Goal: Information Seeking & Learning: Check status

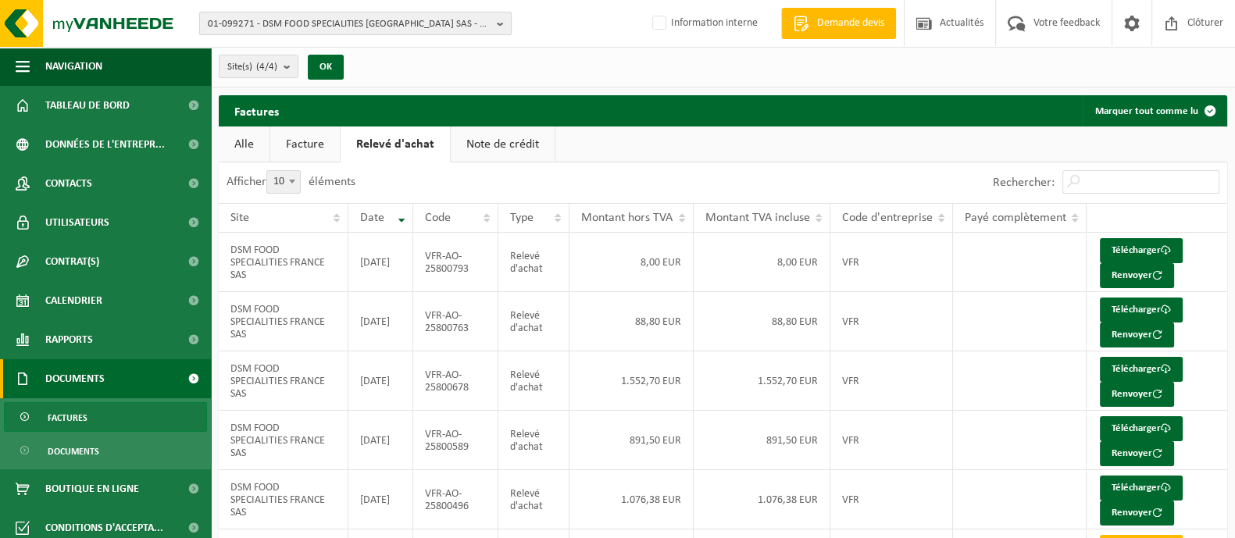
click at [336, 21] on span "01-099271 - DSM FOOD SPECIALITIES FRANCE SAS - 59113 SECLIN, RUE DES COMTESSES …" at bounding box center [349, 23] width 283 height 23
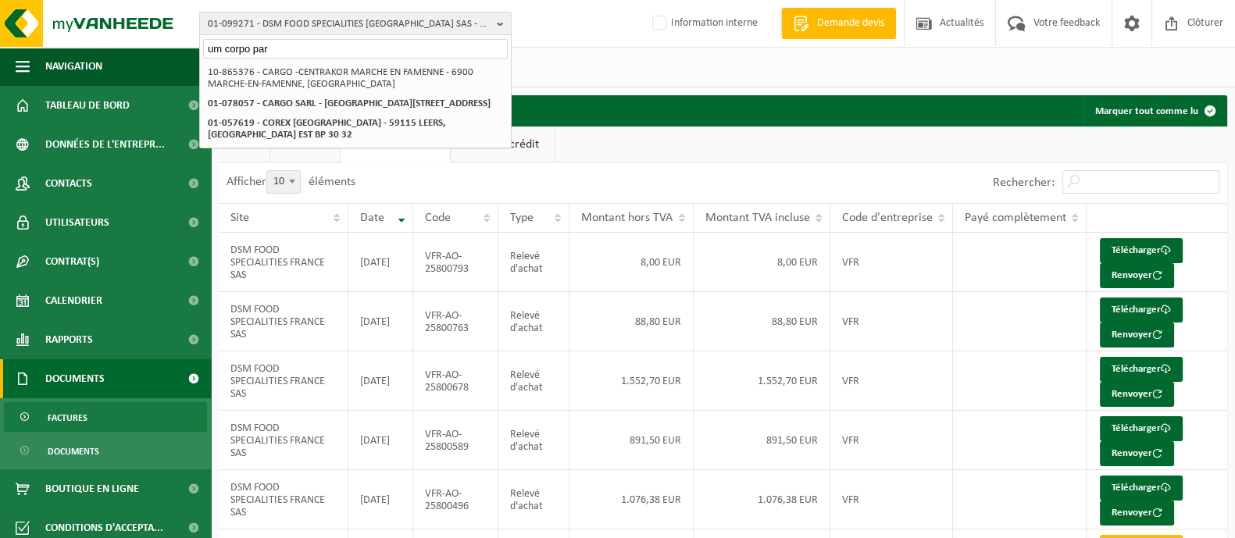
drag, startPoint x: 280, startPoint y: 45, endPoint x: 198, endPoint y: 48, distance: 82.1
click at [198, 48] on div "01-099271 - DSM FOOD SPECIALITIES FRANCE SAS - 59113 SECLIN, RUE DES COMTESSES …" at bounding box center [617, 443] width 1235 height 886
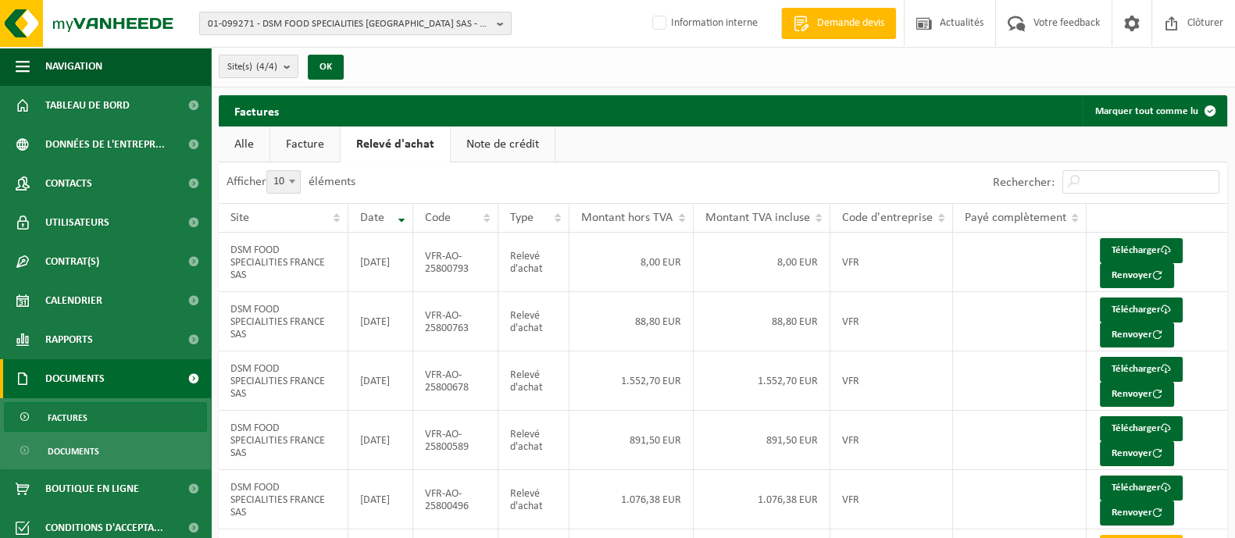
click at [312, 15] on span "01-099271 - DSM FOOD SPECIALITIES FRANCE SAS - 59113 SECLIN, RUE DES COMTESSES …" at bounding box center [349, 23] width 283 height 23
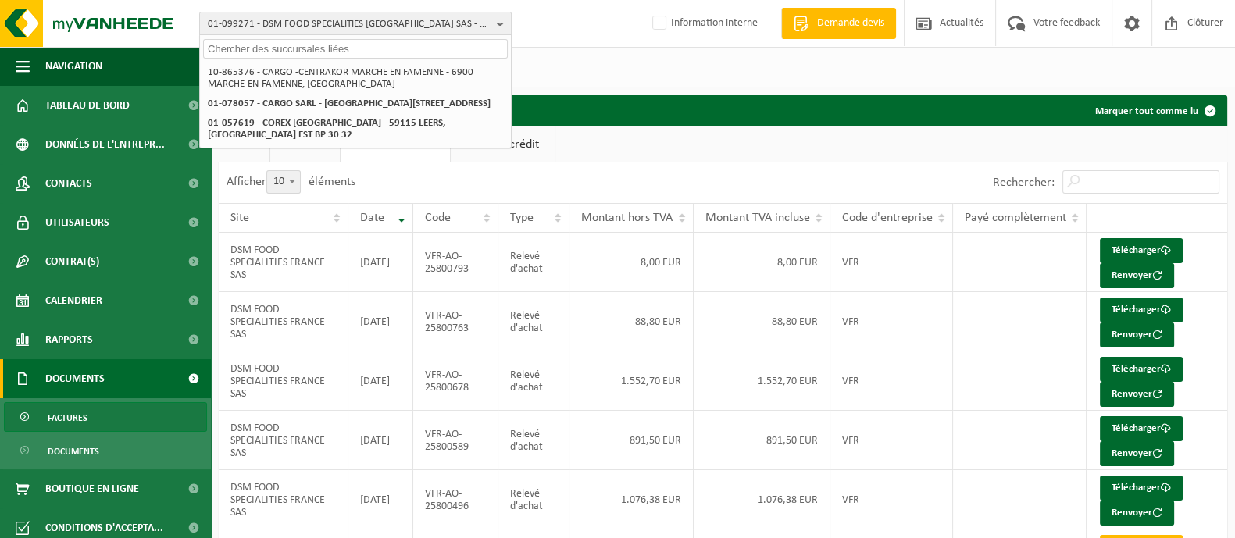
click at [300, 48] on input "text" at bounding box center [355, 49] width 305 height 20
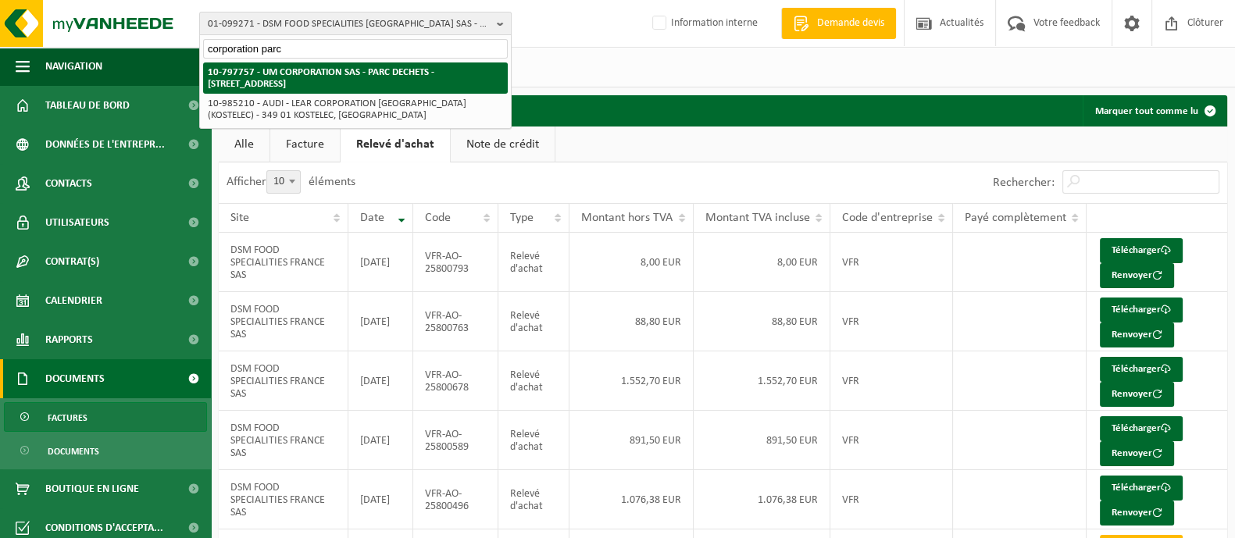
type input "corporation parc"
click at [255, 78] on strong "10-797757 - UM CORPORATION SAS - PARC DECHETS - 62118 BIACHE ST VAAST, RUE PAST…" at bounding box center [321, 78] width 227 height 22
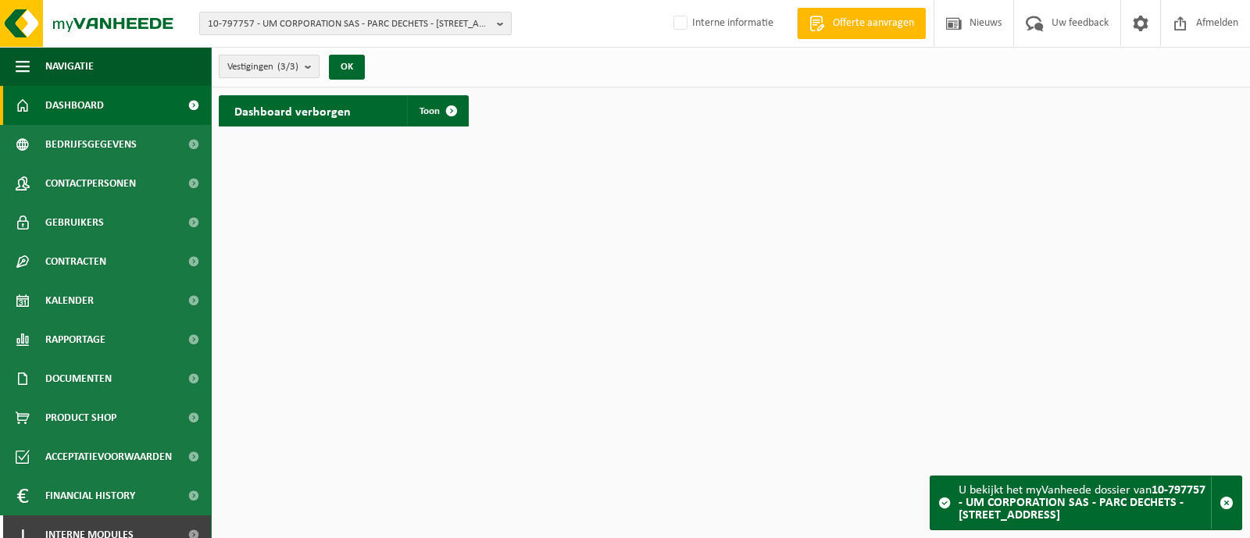
click at [280, 72] on count "(3/3)" at bounding box center [287, 67] width 21 height 10
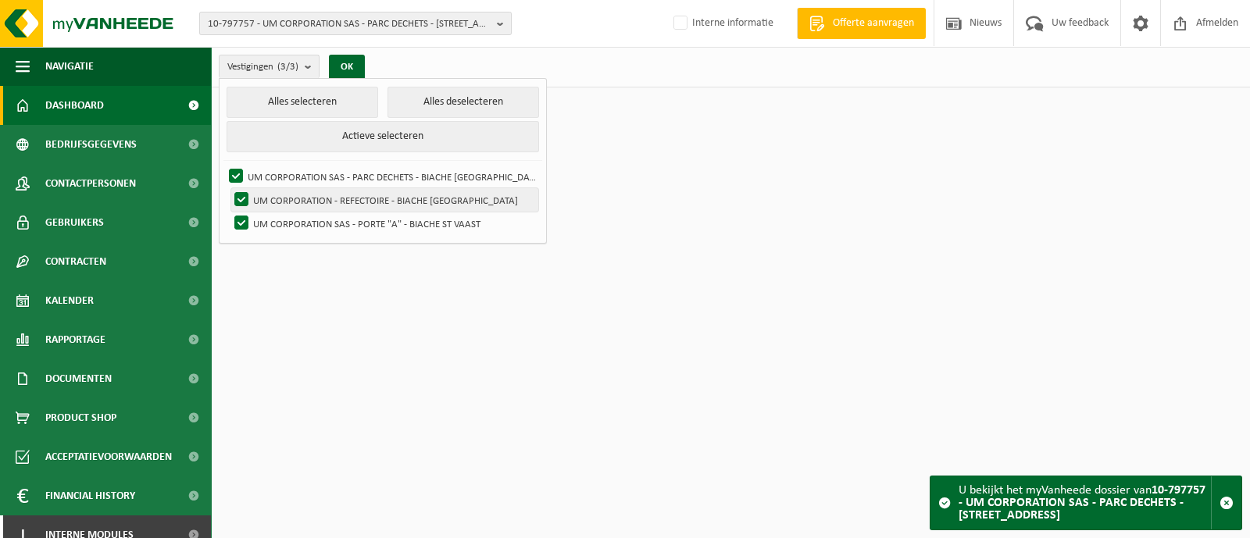
click at [240, 196] on label "UM CORPORATION - REFECTOIRE - BIACHE [GEOGRAPHIC_DATA]" at bounding box center [384, 199] width 307 height 23
click at [229, 188] on input "UM CORPORATION - REFECTOIRE - BIACHE [GEOGRAPHIC_DATA]" at bounding box center [228, 187] width 1 height 1
checkbox input "false"
click at [237, 173] on label "UM CORPORATION SAS - PARC DECHETS - BIACHE [GEOGRAPHIC_DATA]" at bounding box center [382, 176] width 312 height 23
click at [223, 165] on input "UM CORPORATION SAS - PARC DECHETS - BIACHE [GEOGRAPHIC_DATA]" at bounding box center [223, 164] width 1 height 1
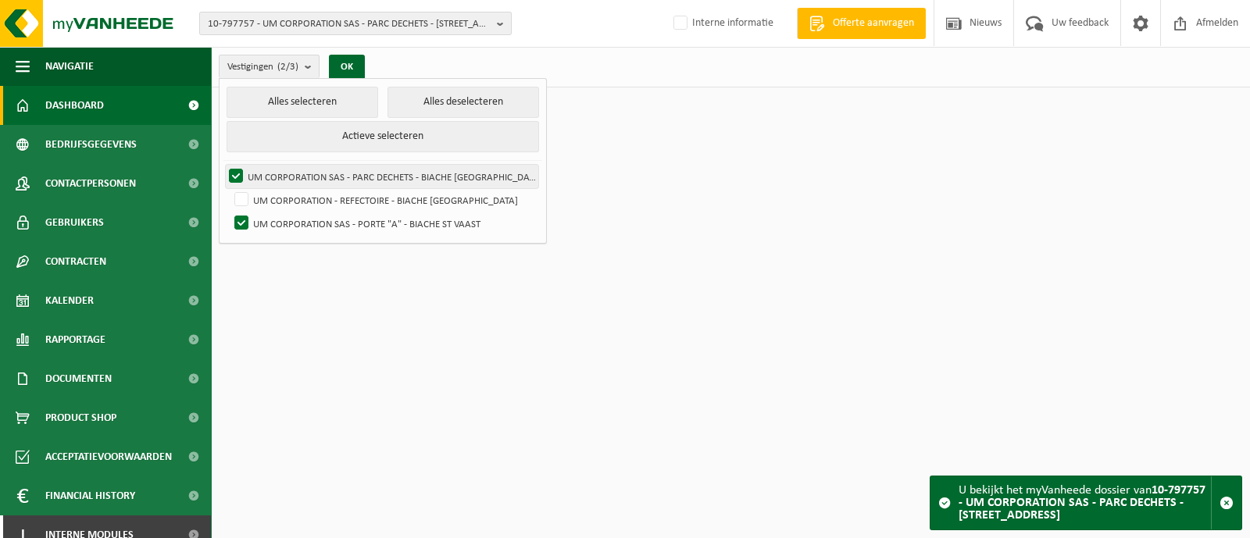
checkbox input "false"
click at [353, 64] on button "OK" at bounding box center [347, 67] width 36 height 25
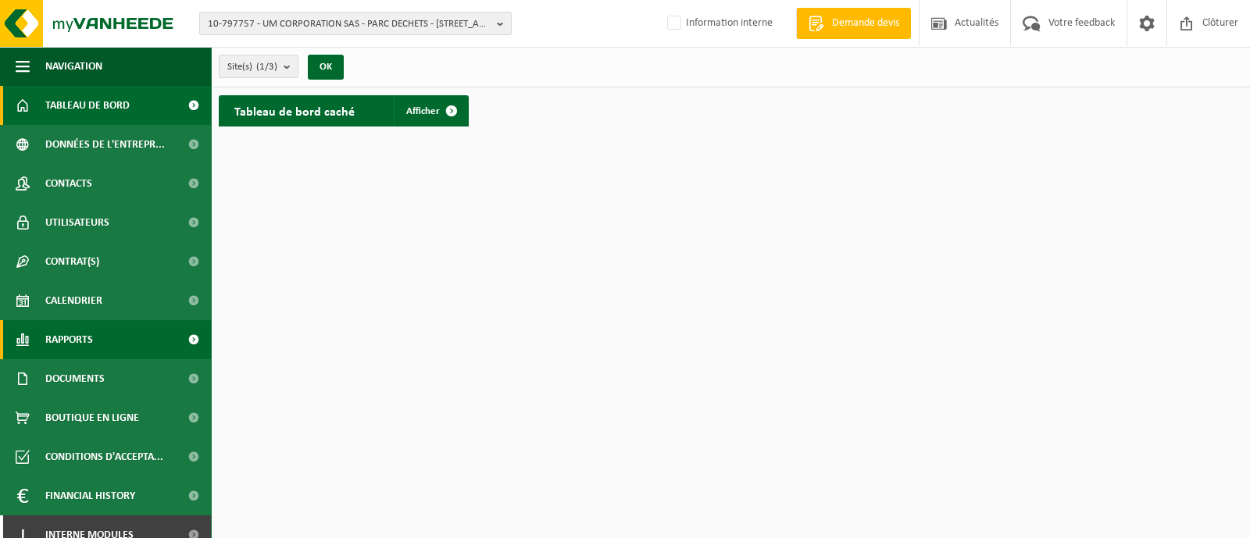
click at [82, 345] on span "Rapports" at bounding box center [69, 339] width 48 height 39
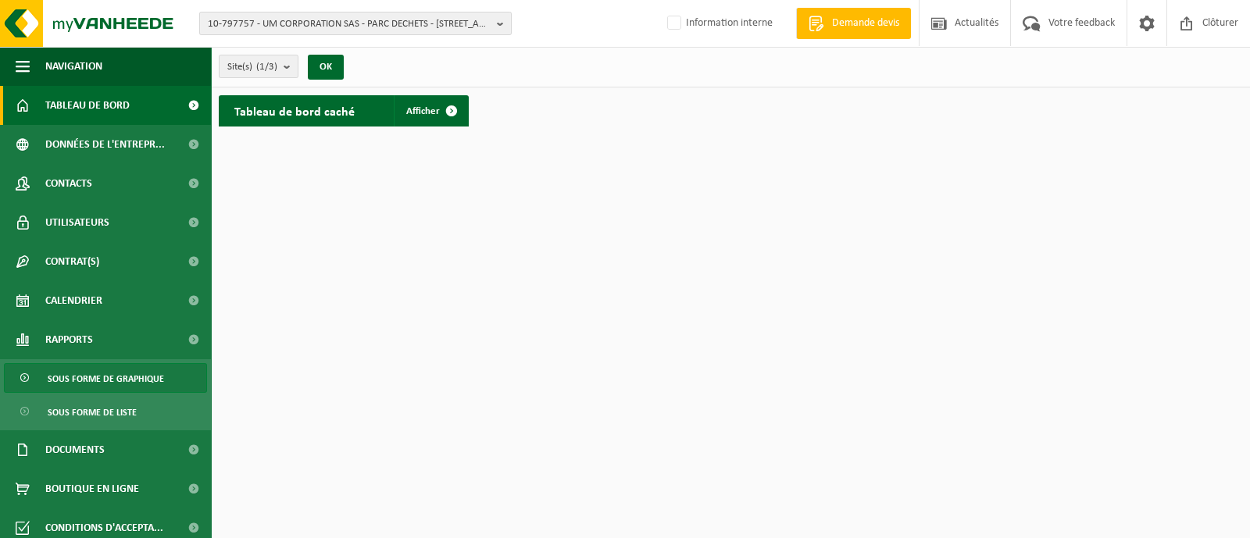
click at [104, 379] on span "Sous forme de graphique" at bounding box center [106, 379] width 116 height 30
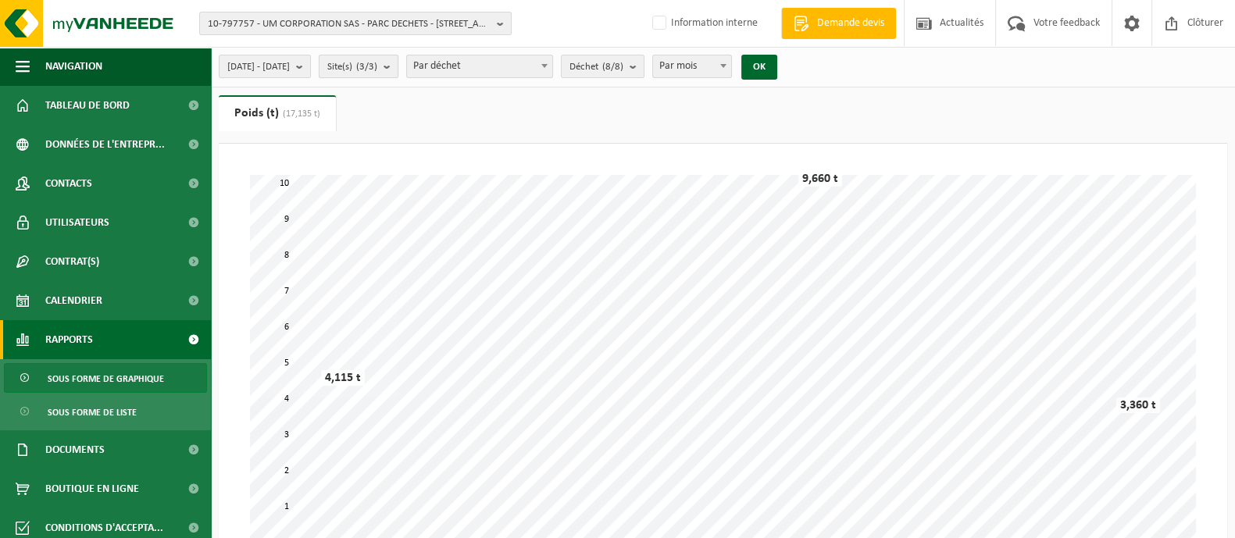
click at [377, 66] on count "(3/3)" at bounding box center [366, 67] width 21 height 10
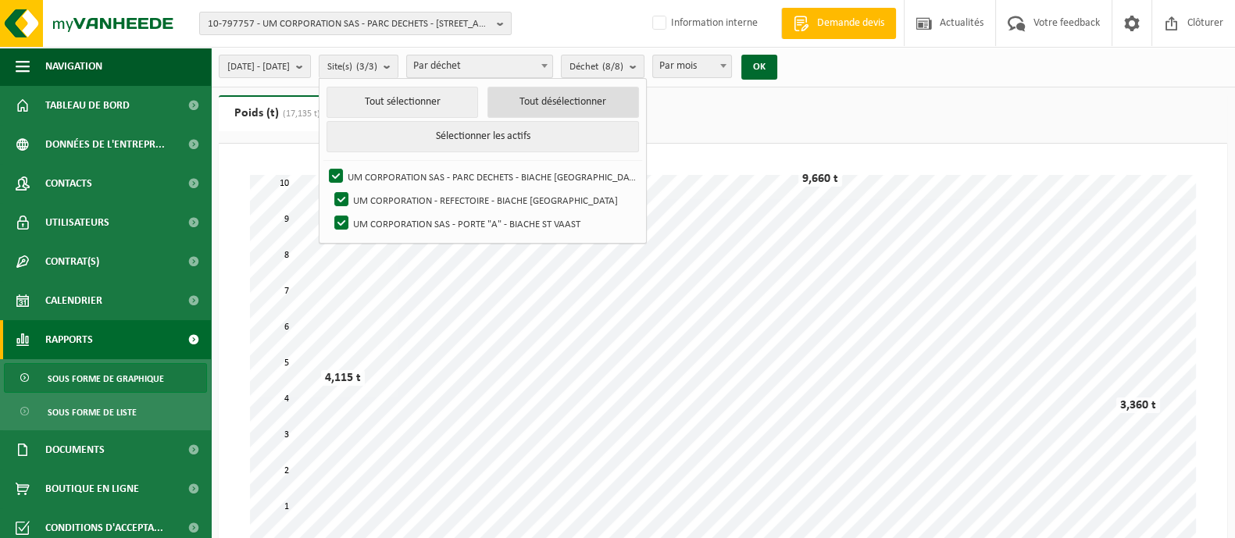
click at [530, 102] on button "Tout désélectionner" at bounding box center [563, 102] width 152 height 31
checkbox input "false"
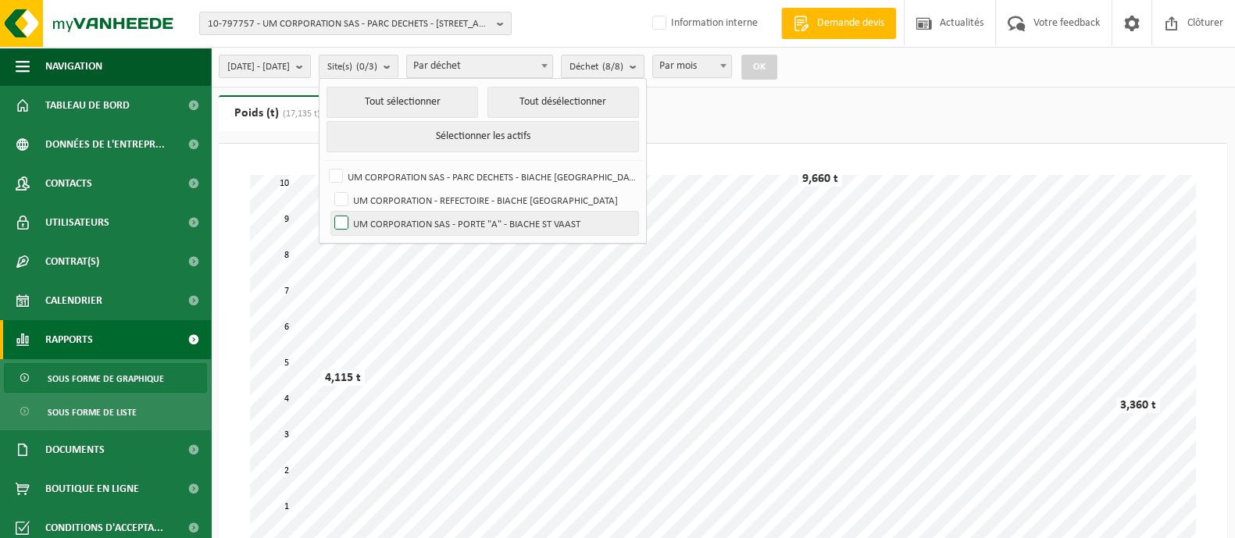
click at [380, 219] on label "UM CORPORATION SAS - PORTE "A" - BIACHE ST VAAST" at bounding box center [484, 223] width 307 height 23
click at [329, 212] on input "UM CORPORATION SAS - PORTE "A" - BIACHE ST VAAST" at bounding box center [328, 211] width 1 height 1
click at [777, 72] on button "OK" at bounding box center [759, 67] width 36 height 25
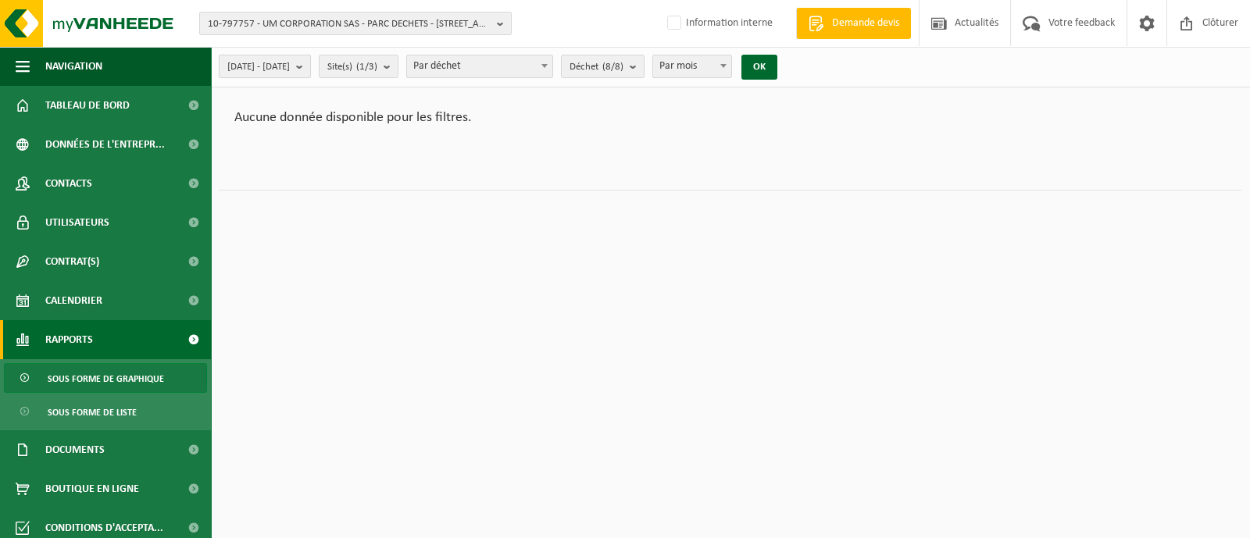
click at [288, 72] on span "2025-04-01 - 2025-09-12" at bounding box center [258, 66] width 62 height 23
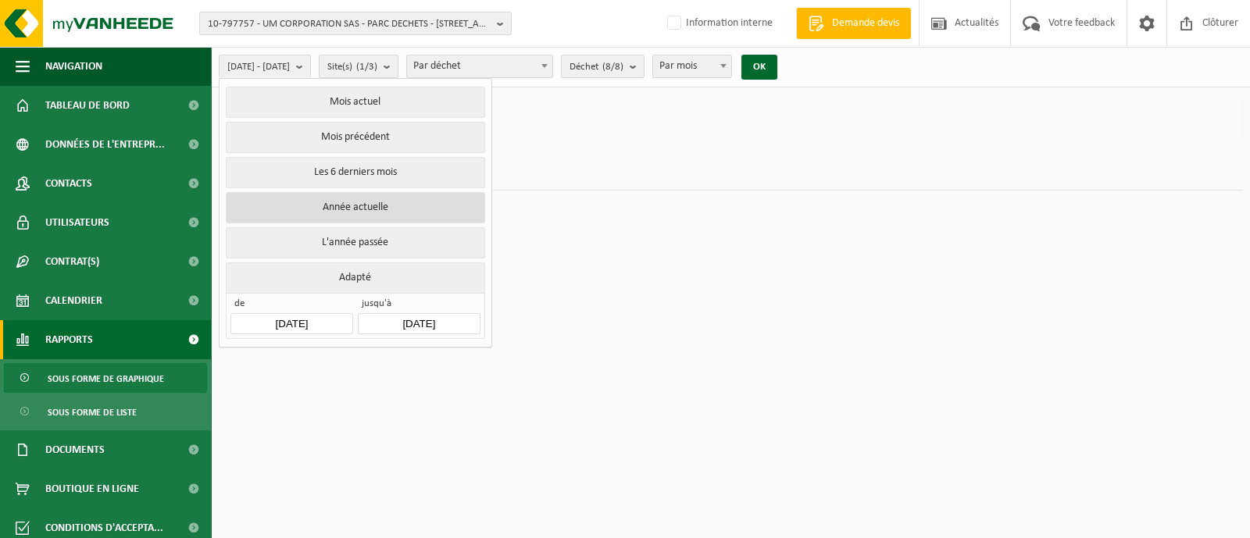
click at [347, 198] on button "Année actuelle" at bounding box center [355, 207] width 259 height 31
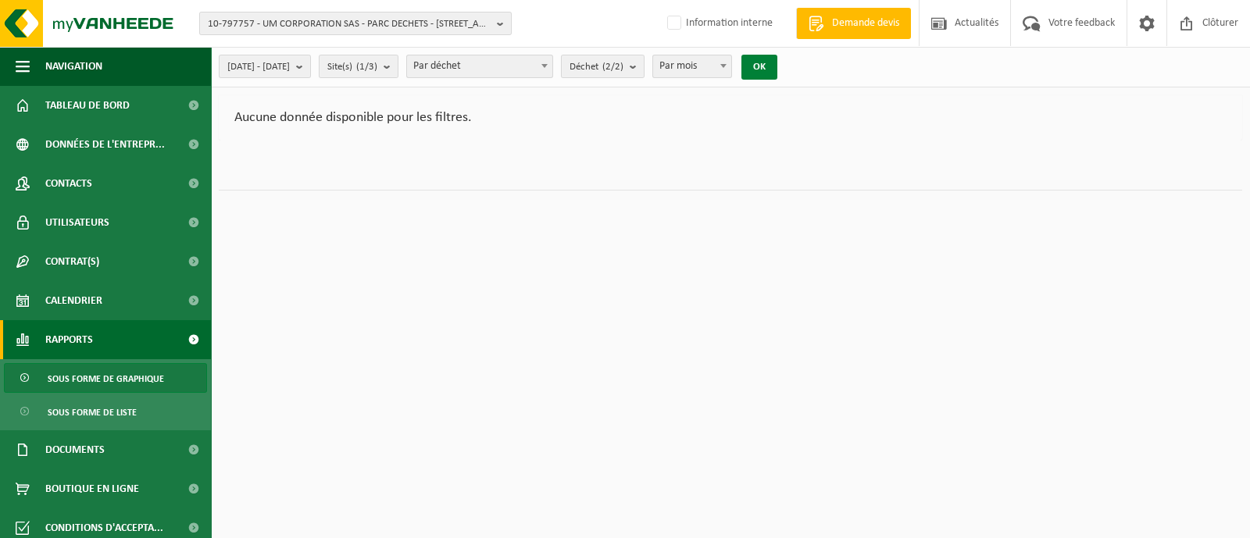
click at [777, 62] on button "OK" at bounding box center [759, 67] width 36 height 25
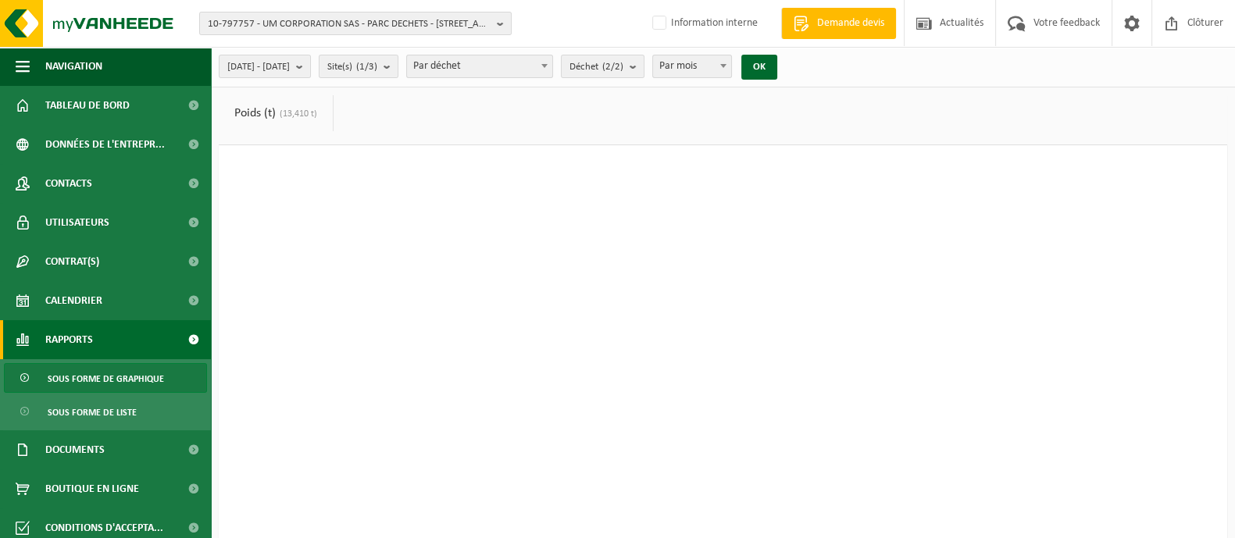
click at [289, 116] on span "(13,410 t)" at bounding box center [296, 113] width 41 height 9
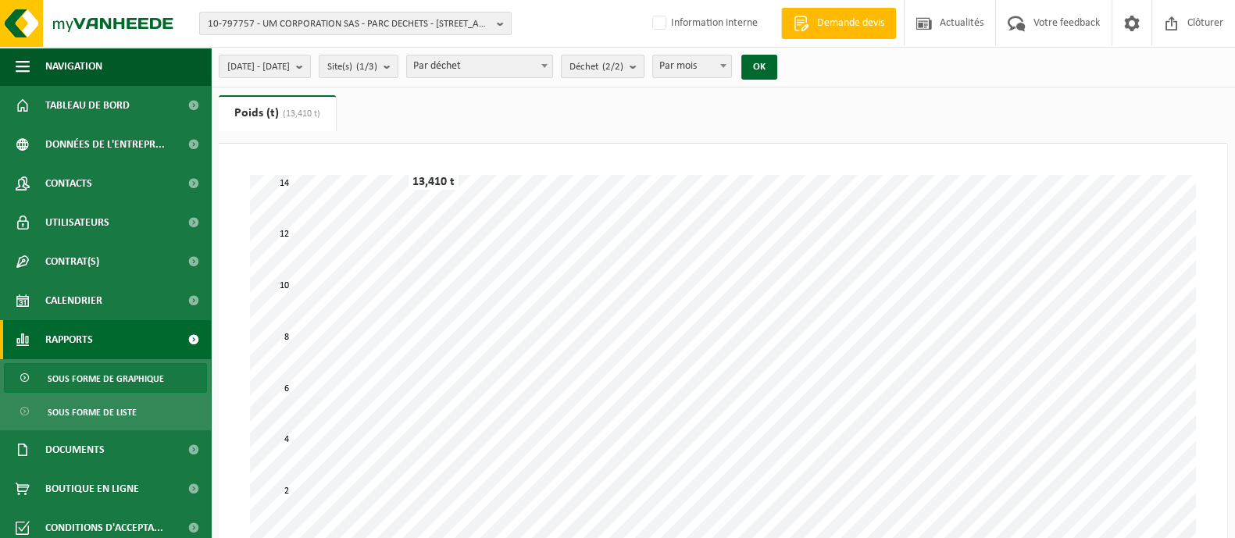
click at [623, 70] on span "Déchet (2/2)" at bounding box center [597, 66] width 54 height 23
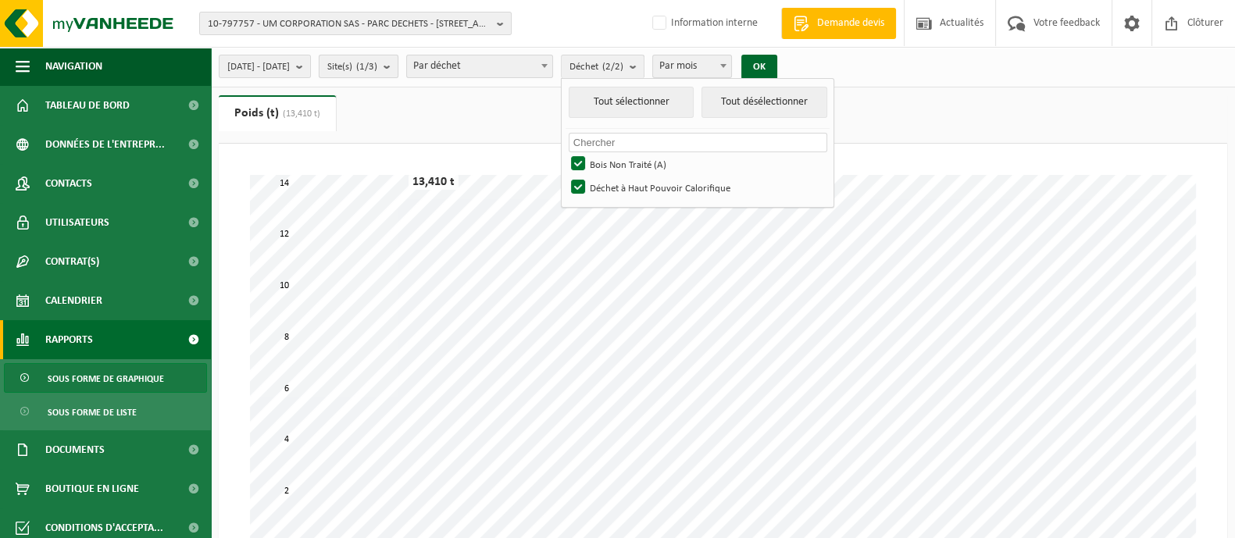
click at [377, 68] on count "(1/3)" at bounding box center [366, 67] width 21 height 10
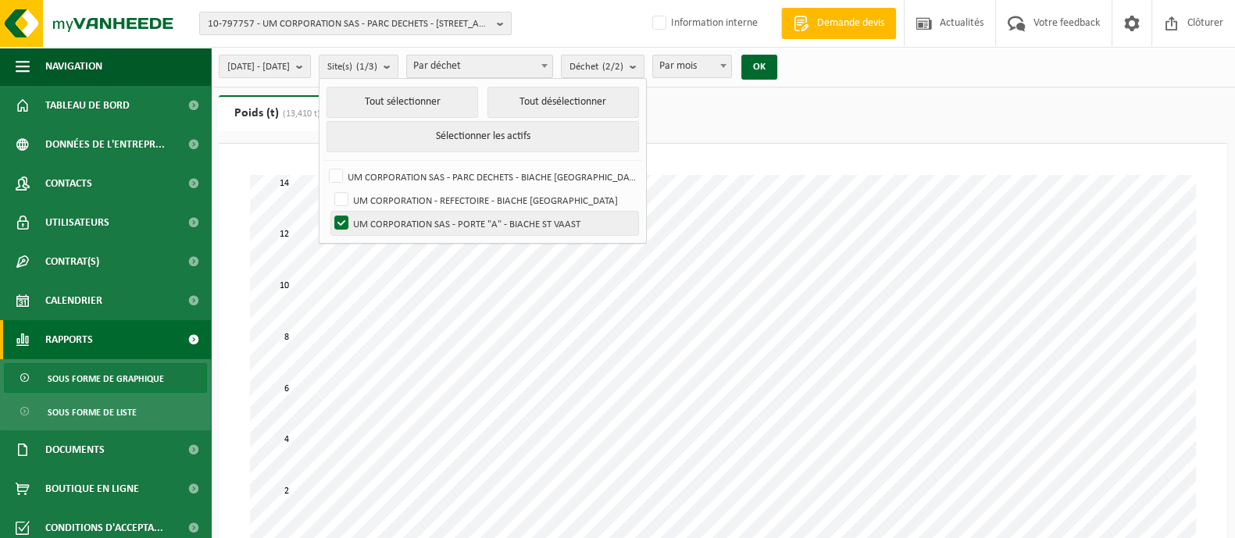
click at [387, 219] on label "UM CORPORATION SAS - PORTE "A" - BIACHE ST VAAST" at bounding box center [484, 223] width 307 height 23
click at [329, 212] on input "UM CORPORATION SAS - PORTE "A" - BIACHE ST VAAST" at bounding box center [328, 211] width 1 height 1
checkbox input "false"
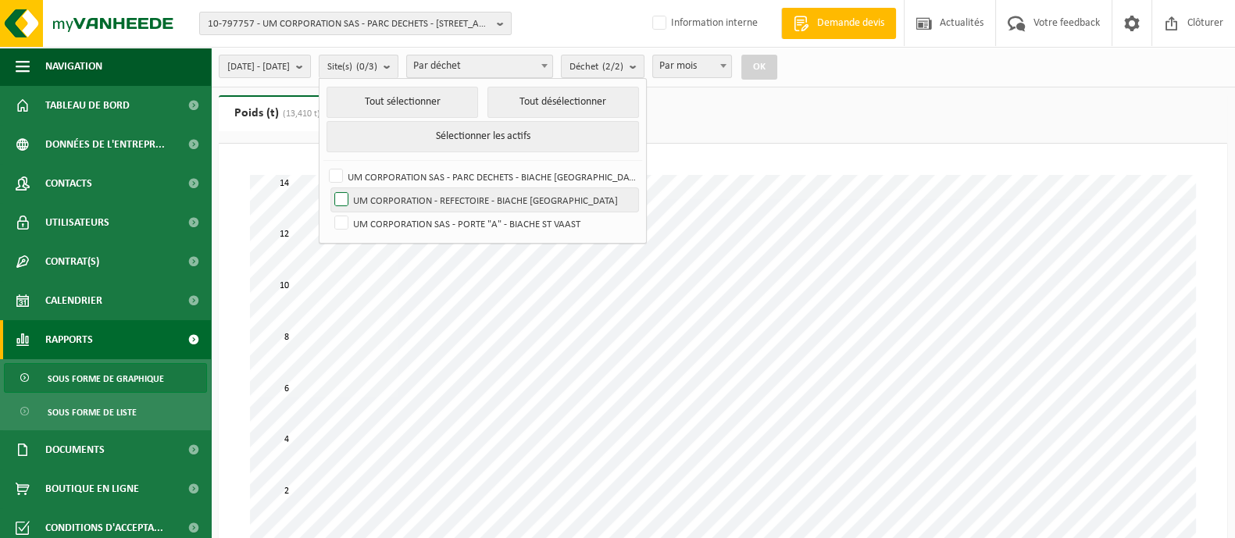
click at [378, 197] on label "UM CORPORATION - REFECTOIRE - BIACHE ST VAAST" at bounding box center [484, 199] width 307 height 23
click at [329, 188] on input "UM CORPORATION - REFECTOIRE - BIACHE ST VAAST" at bounding box center [328, 187] width 1 height 1
click at [379, 194] on label "UM CORPORATION - REFECTOIRE - BIACHE ST VAAST" at bounding box center [484, 199] width 307 height 23
click at [329, 188] on input "UM CORPORATION - REFECTOIRE - BIACHE ST VAAST" at bounding box center [328, 187] width 1 height 1
checkbox input "false"
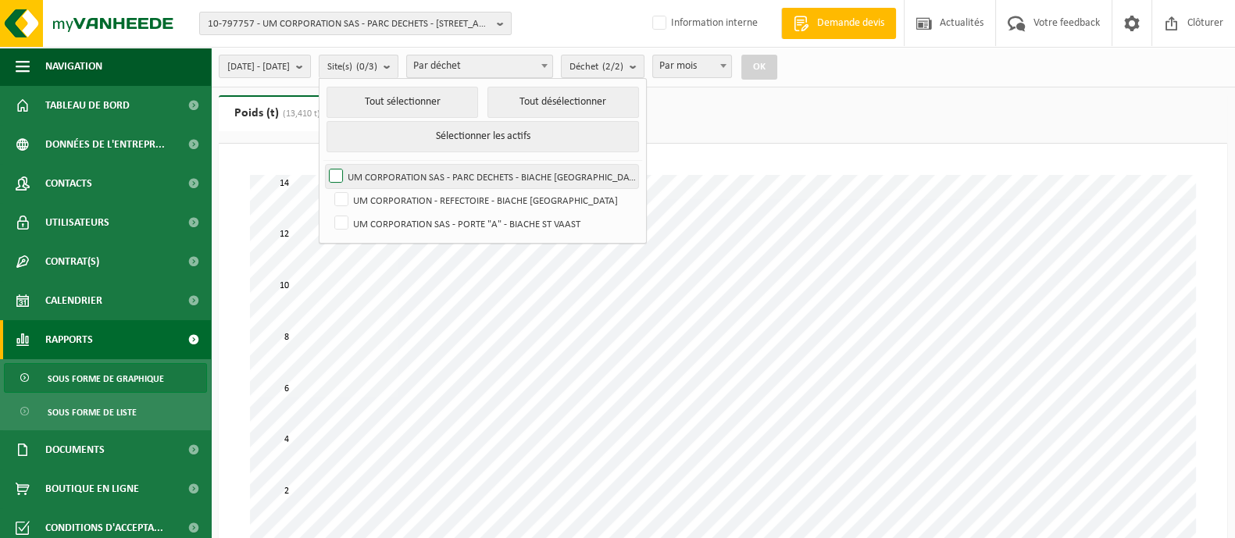
click at [380, 177] on label "UM CORPORATION SAS - PARC DECHETS - BIACHE ST VAAST" at bounding box center [482, 176] width 312 height 23
click at [323, 165] on input "UM CORPORATION SAS - PARC DECHETS - BIACHE ST VAAST" at bounding box center [323, 164] width 1 height 1
click at [777, 68] on button "OK" at bounding box center [759, 67] width 36 height 25
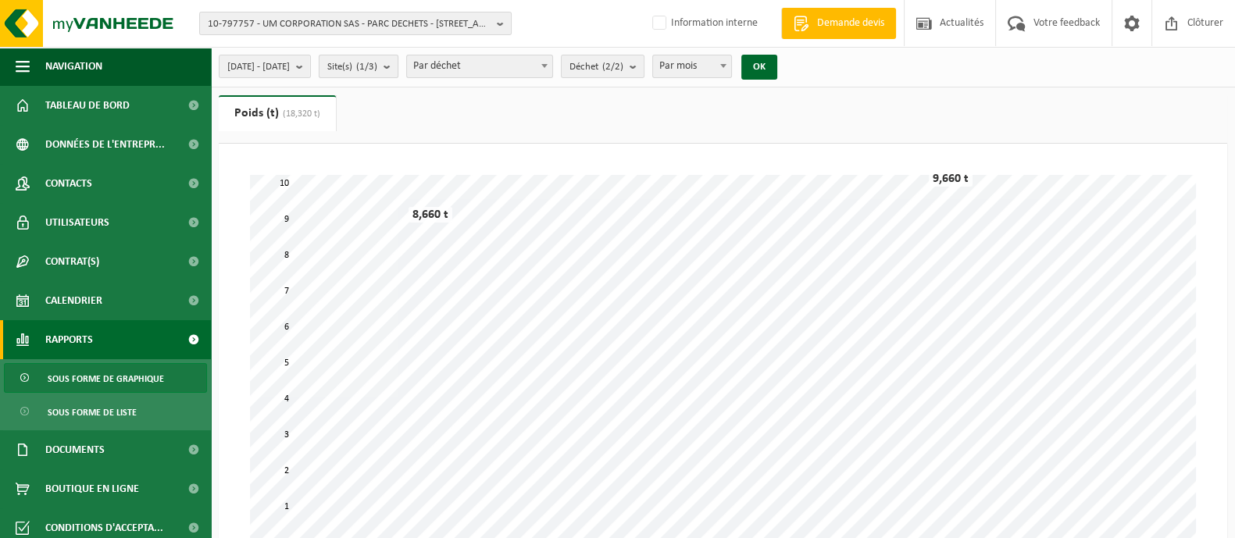
click at [398, 68] on b "submit" at bounding box center [391, 66] width 14 height 22
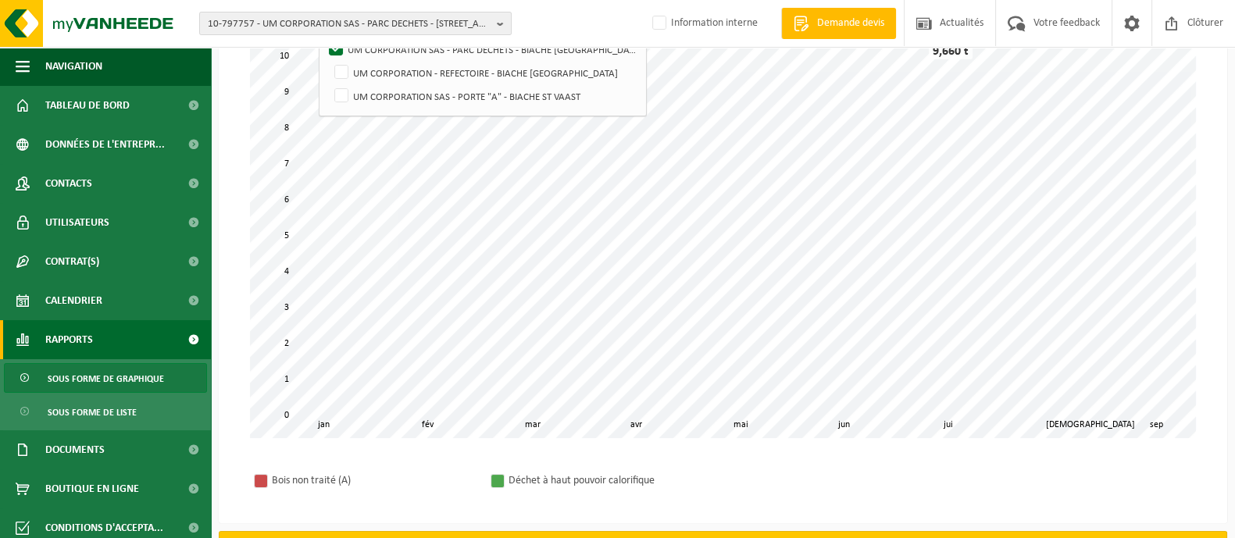
scroll to position [97, 0]
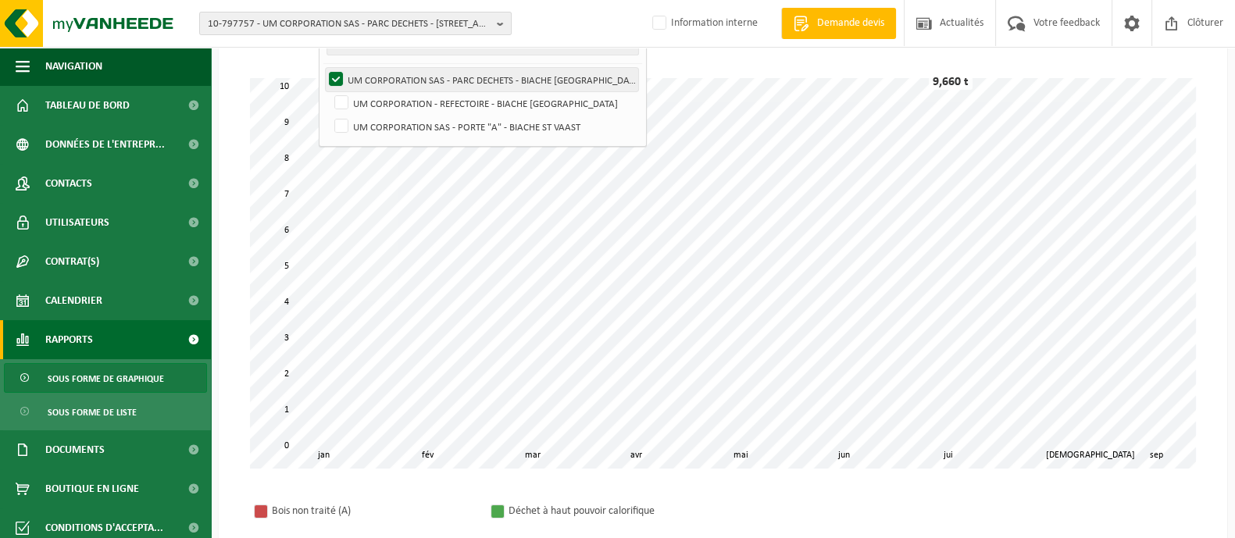
click at [375, 83] on label "UM CORPORATION SAS - PARC DECHETS - BIACHE ST VAAST" at bounding box center [482, 79] width 312 height 23
click at [323, 68] on input "UM CORPORATION SAS - PARC DECHETS - BIACHE ST VAAST" at bounding box center [323, 67] width 1 height 1
click at [374, 82] on label "UM CORPORATION SAS - PARC DECHETS - BIACHE ST VAAST" at bounding box center [482, 79] width 312 height 23
click at [323, 68] on input "UM CORPORATION SAS - PARC DECHETS - BIACHE ST VAAST" at bounding box center [323, 67] width 1 height 1
checkbox input "true"
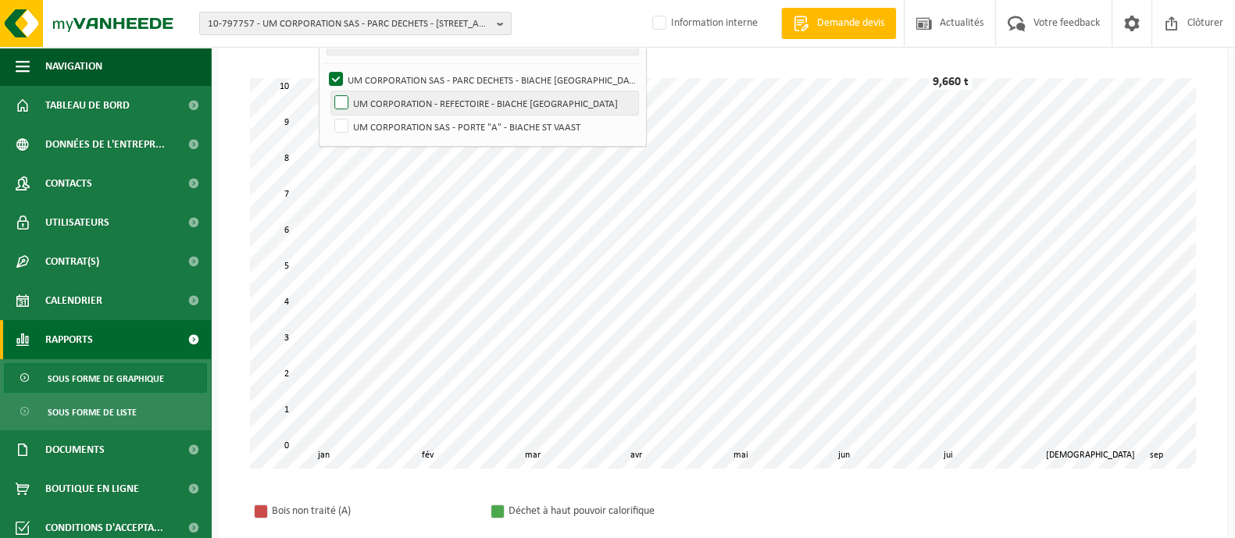
drag, startPoint x: 383, startPoint y: 97, endPoint x: 372, endPoint y: 139, distance: 43.6
click at [383, 98] on label "UM CORPORATION - REFECTOIRE - BIACHE ST VAAST" at bounding box center [484, 102] width 307 height 23
click at [329, 91] on input "UM CORPORATION - REFECTOIRE - BIACHE ST VAAST" at bounding box center [328, 91] width 1 height 1
checkbox input "true"
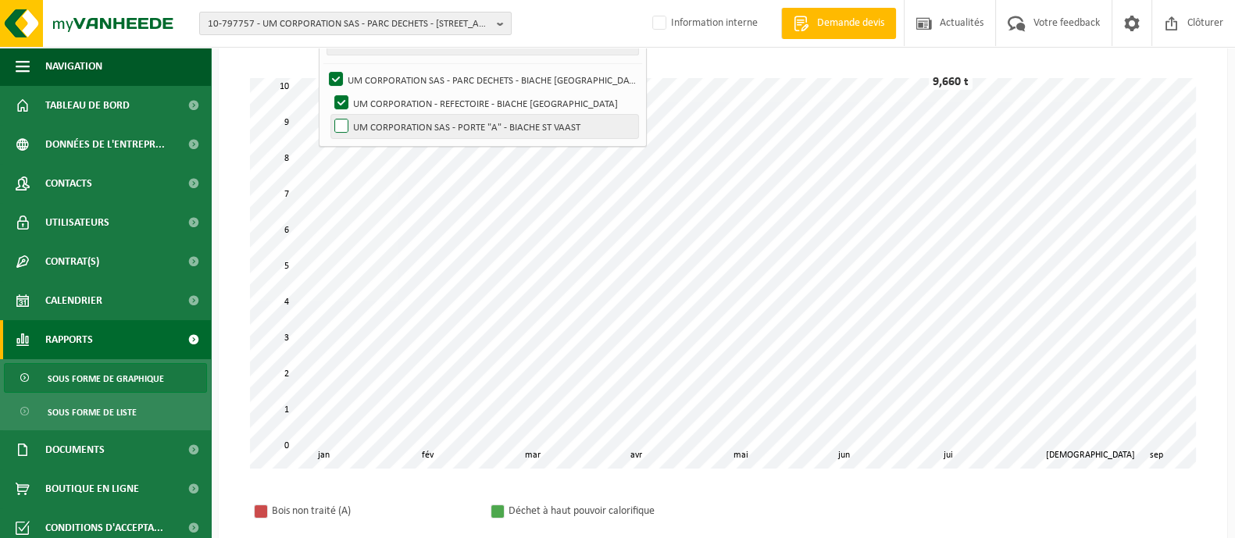
click at [383, 127] on label "UM CORPORATION SAS - PORTE "A" - BIACHE ST VAAST" at bounding box center [484, 126] width 307 height 23
click at [329, 115] on input "UM CORPORATION SAS - PORTE "A" - BIACHE ST VAAST" at bounding box center [328, 114] width 1 height 1
checkbox input "true"
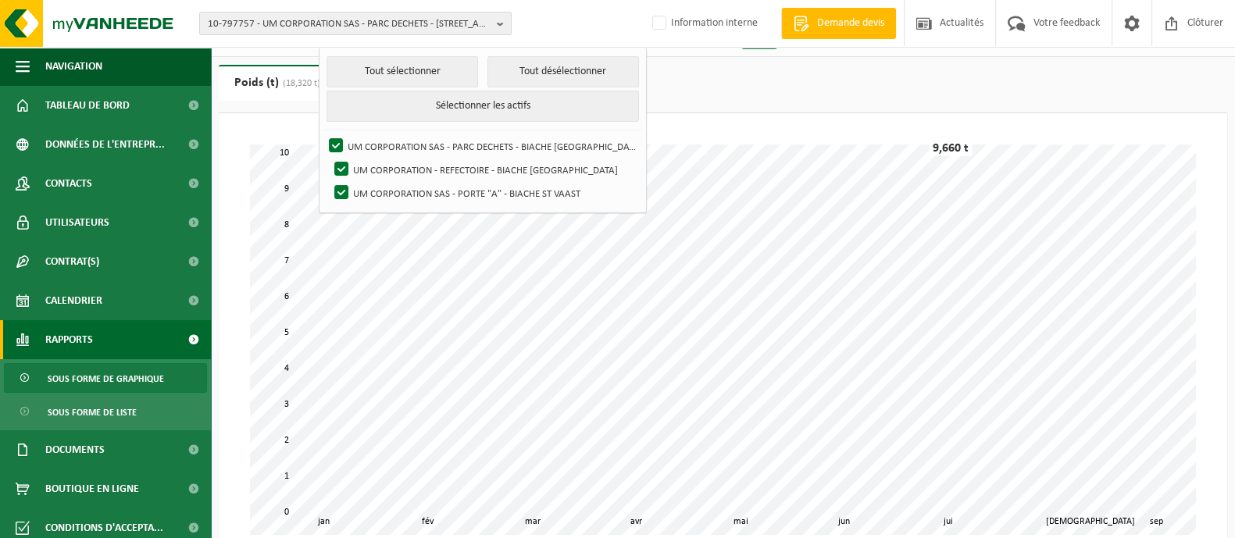
scroll to position [0, 0]
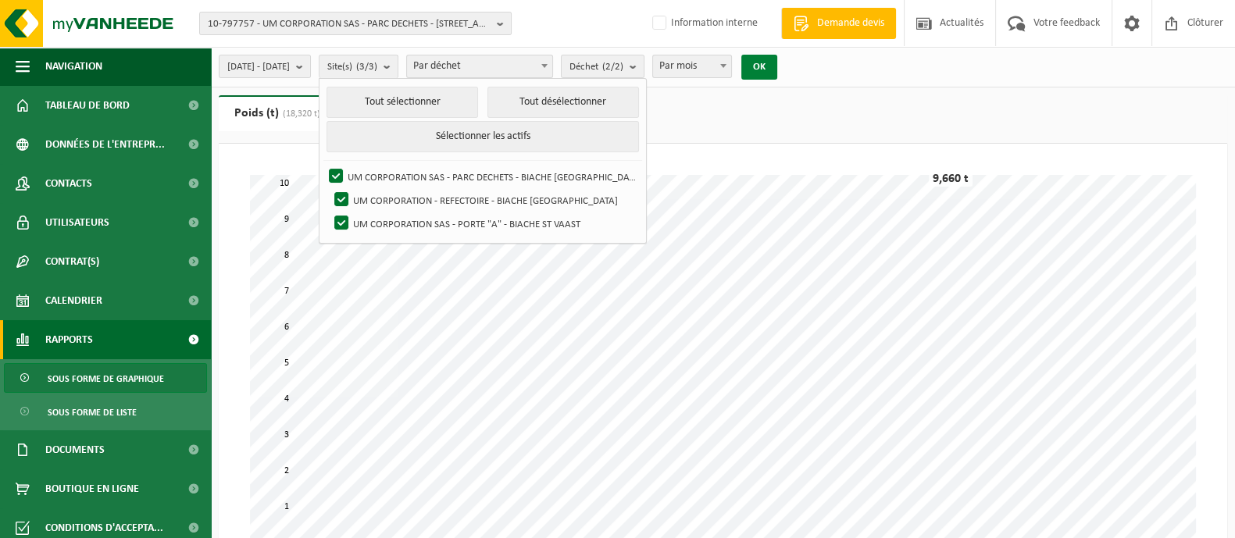
click at [777, 75] on button "OK" at bounding box center [759, 67] width 36 height 25
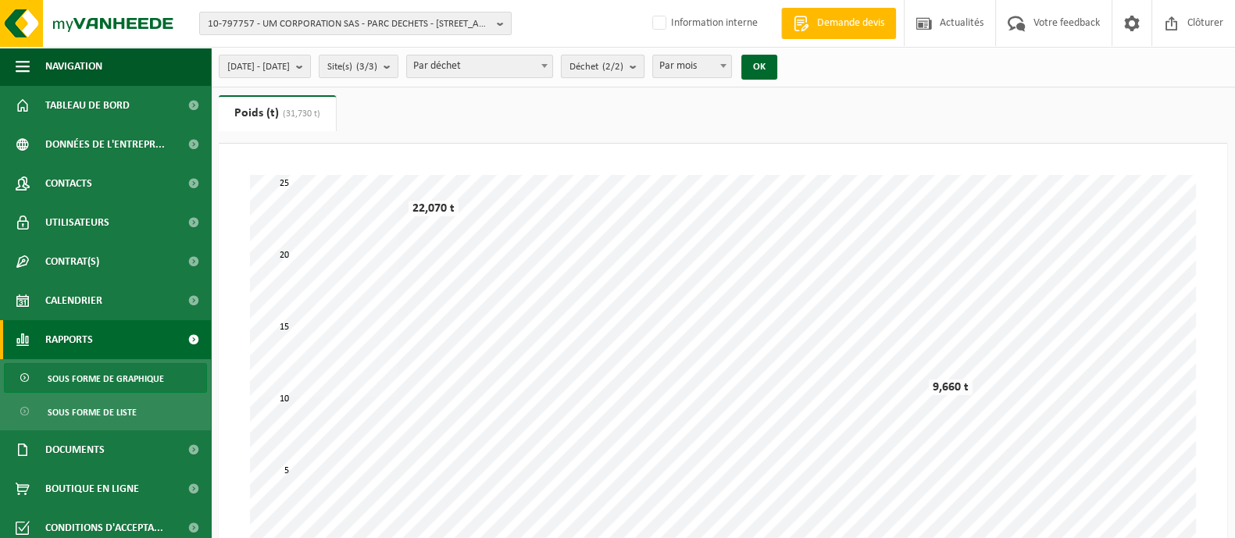
click at [623, 68] on count "(2/2)" at bounding box center [612, 67] width 21 height 10
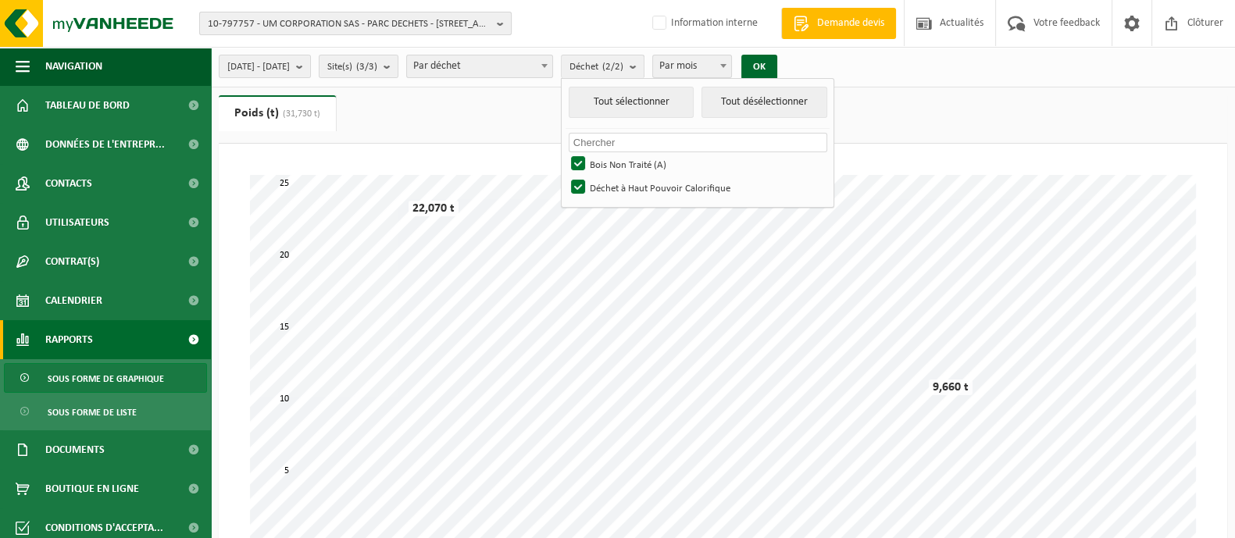
click at [361, 16] on span "10-797757 - UM CORPORATION SAS - PARC DECHETS - 62118 BIACHE ST VAAST, RUE PAST…" at bounding box center [349, 23] width 283 height 23
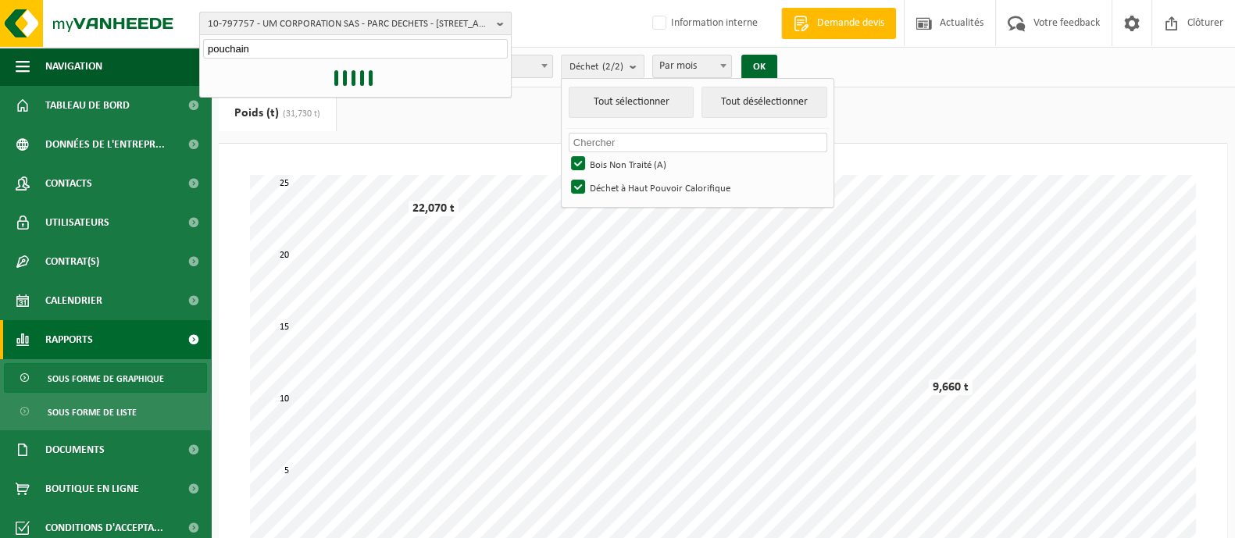
type input "pouchain"
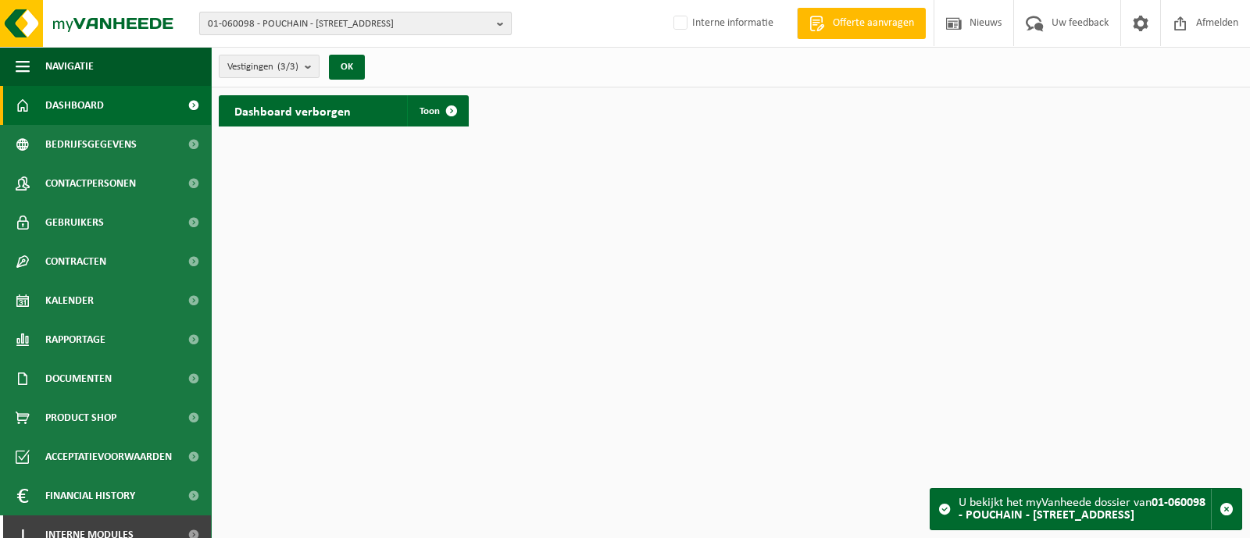
click at [374, 21] on span "01-060098 - POUCHAIN - 59850 NIEPPE, RUE DUFOUR 231" at bounding box center [349, 23] width 283 height 23
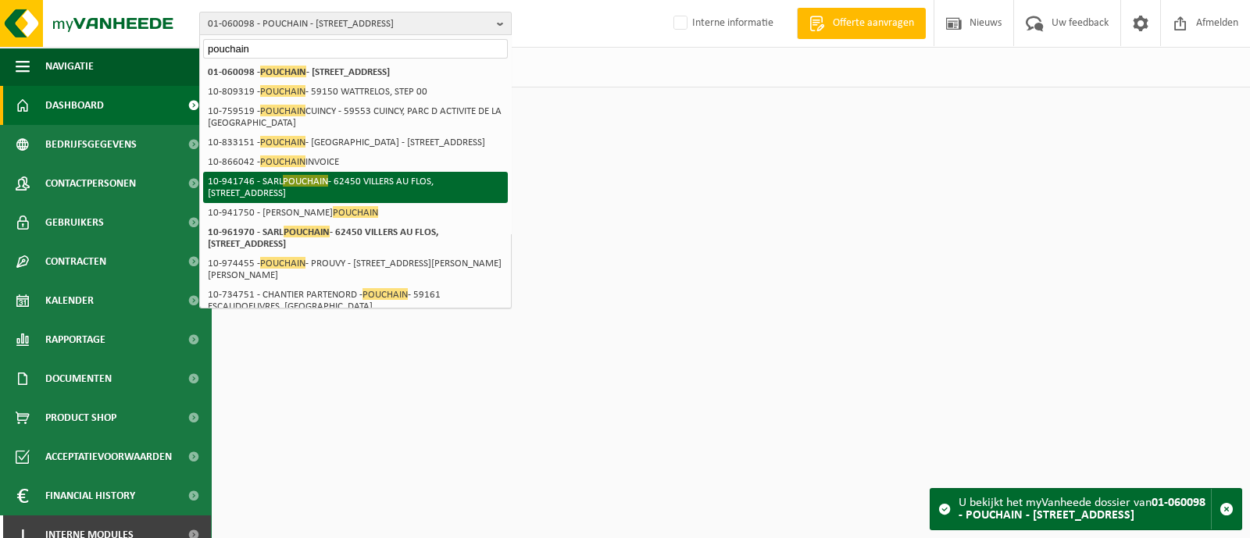
type input "pouchain"
click at [371, 193] on li "10-941746 - SARL POUCHAIN - 62450 VILLERS AU FLOS, RUE LE TRANSLOY 6" at bounding box center [355, 187] width 305 height 31
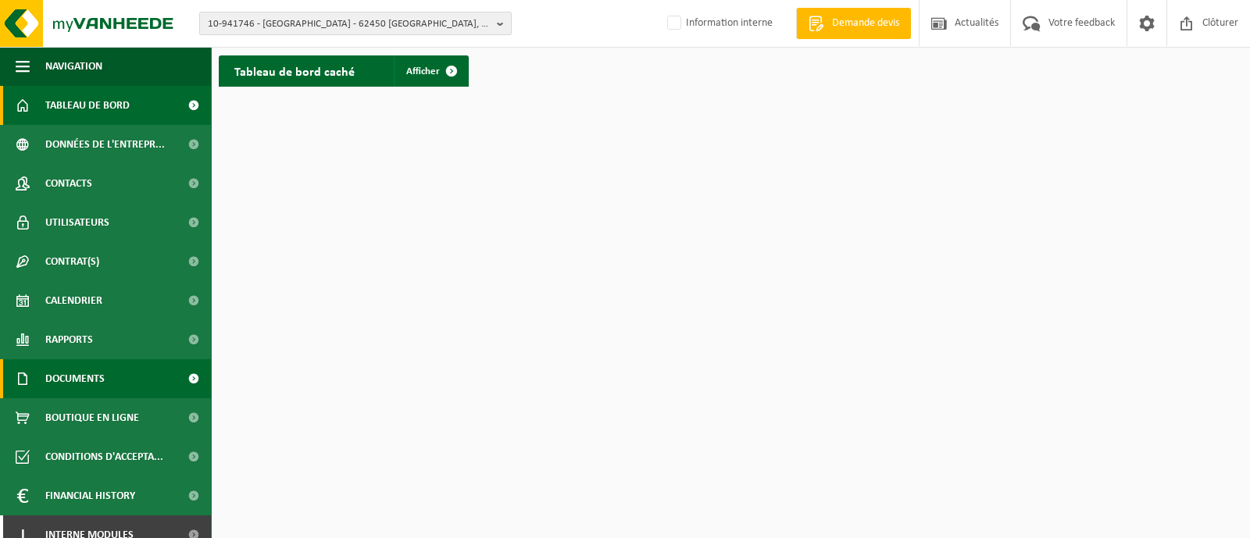
click at [59, 373] on span "Documents" at bounding box center [74, 378] width 59 height 39
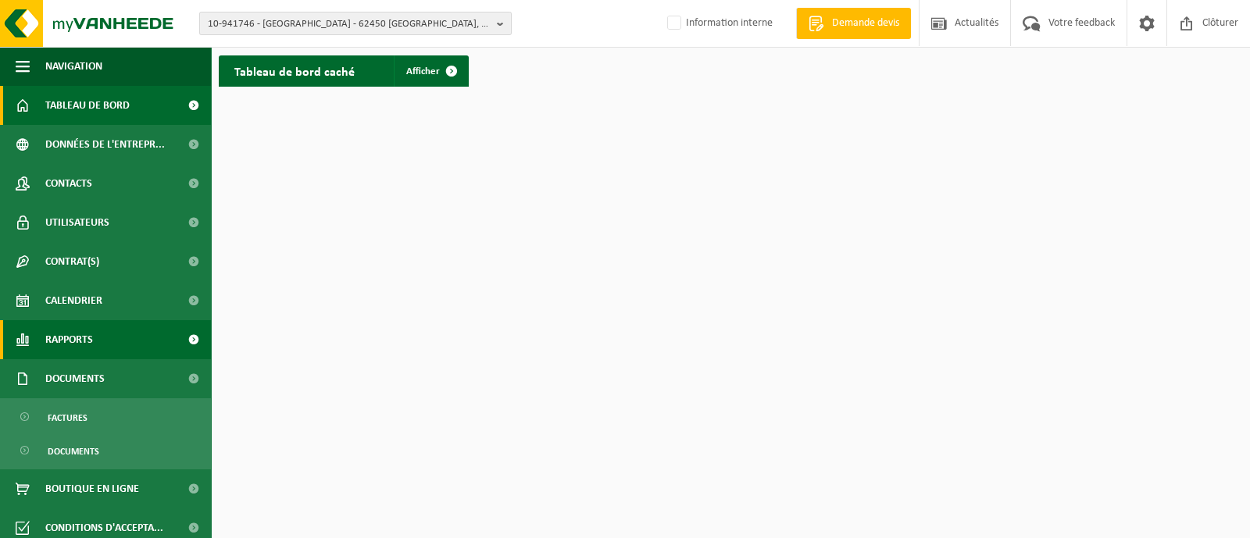
click at [70, 347] on span "Rapports" at bounding box center [69, 339] width 48 height 39
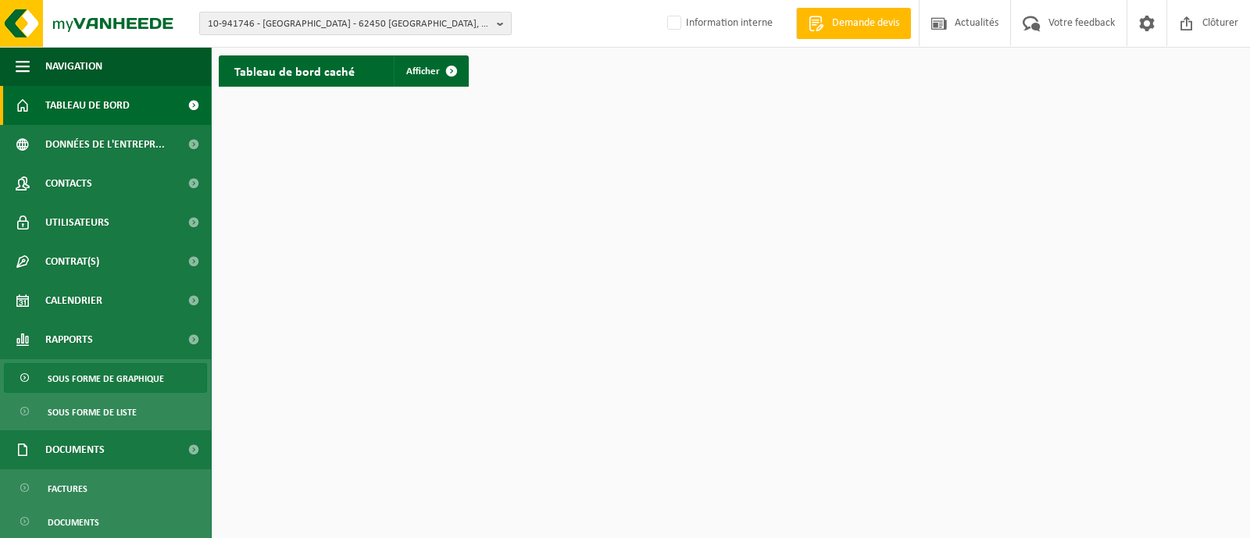
click at [68, 383] on span "Sous forme de graphique" at bounding box center [106, 379] width 116 height 30
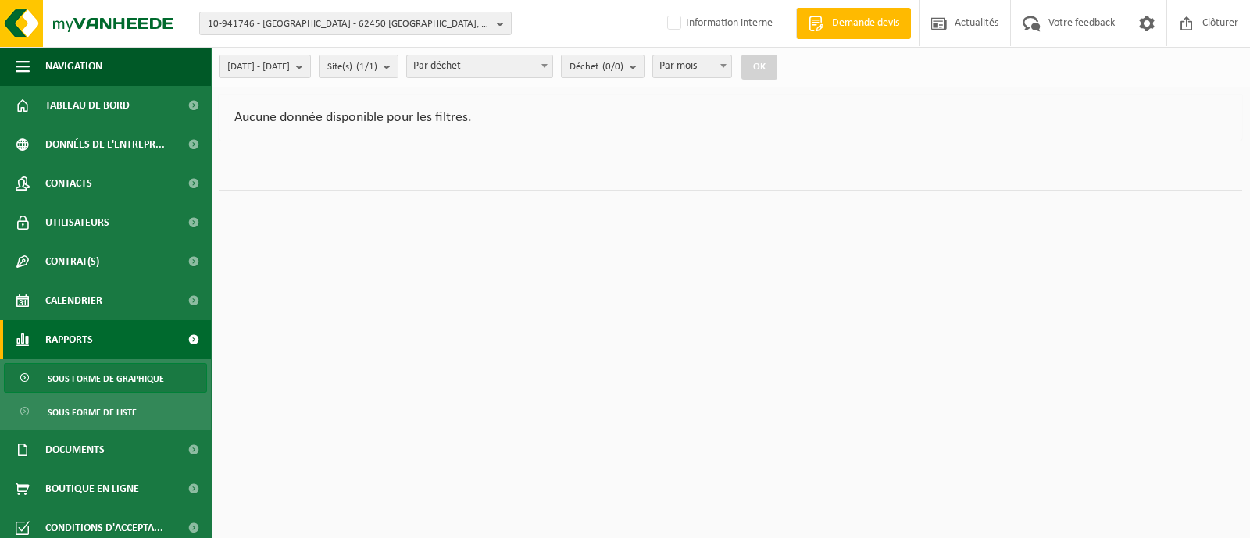
click at [61, 372] on span "Sous forme de graphique" at bounding box center [106, 379] width 116 height 30
click at [290, 63] on span "[DATE] - [DATE]" at bounding box center [258, 66] width 62 height 23
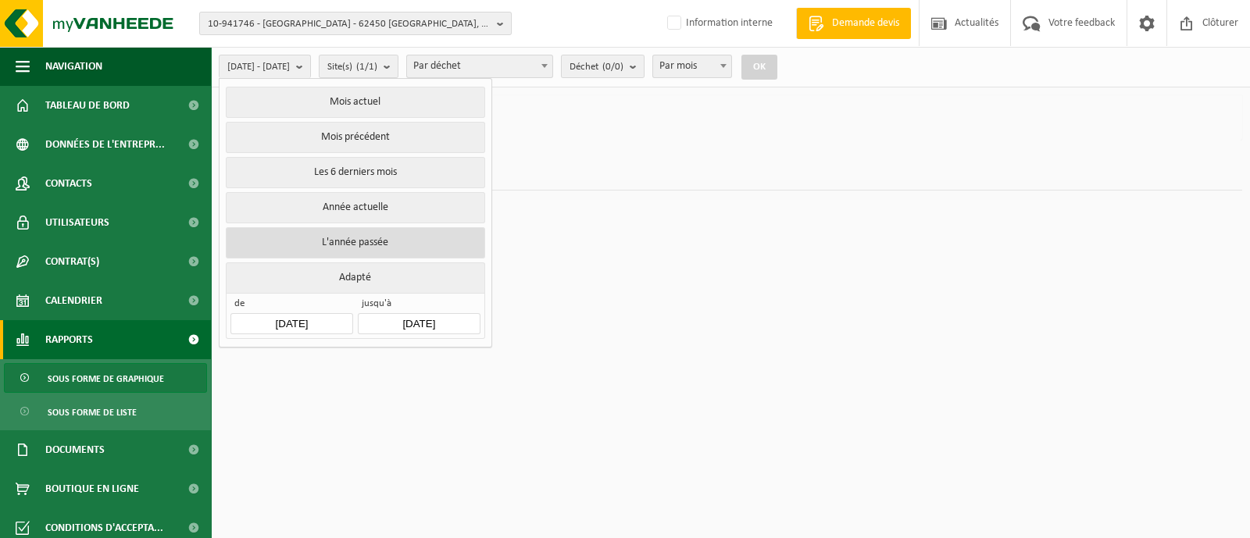
click at [347, 239] on button "L'année passée" at bounding box center [355, 242] width 259 height 31
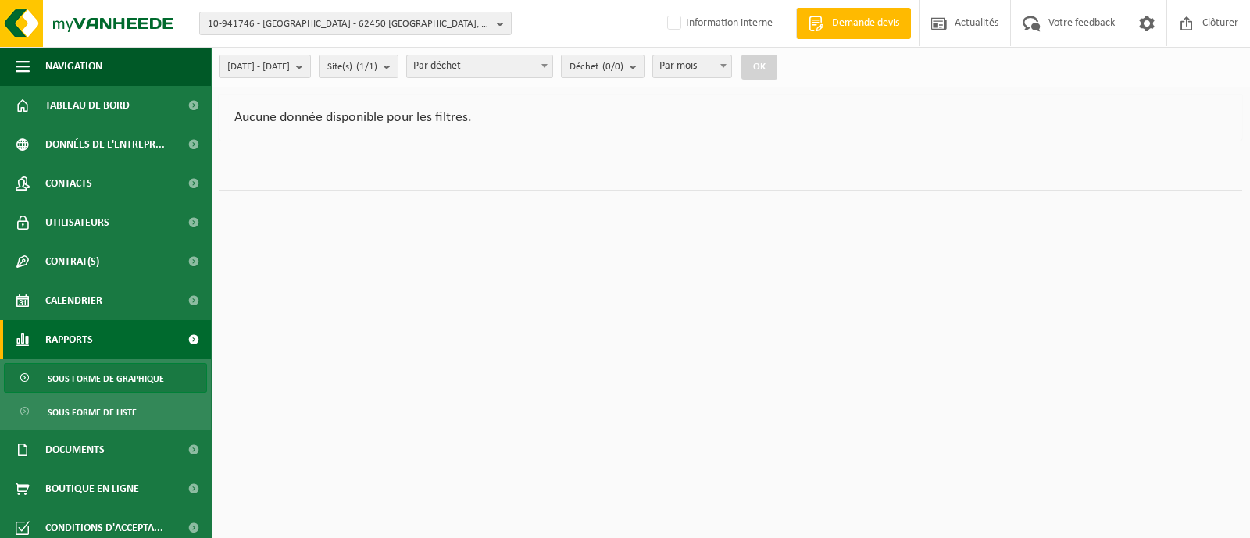
click at [78, 376] on span "Sous forme de graphique" at bounding box center [106, 379] width 116 height 30
click at [275, 70] on span "2024-01-01 - 2024-12-31" at bounding box center [258, 66] width 62 height 23
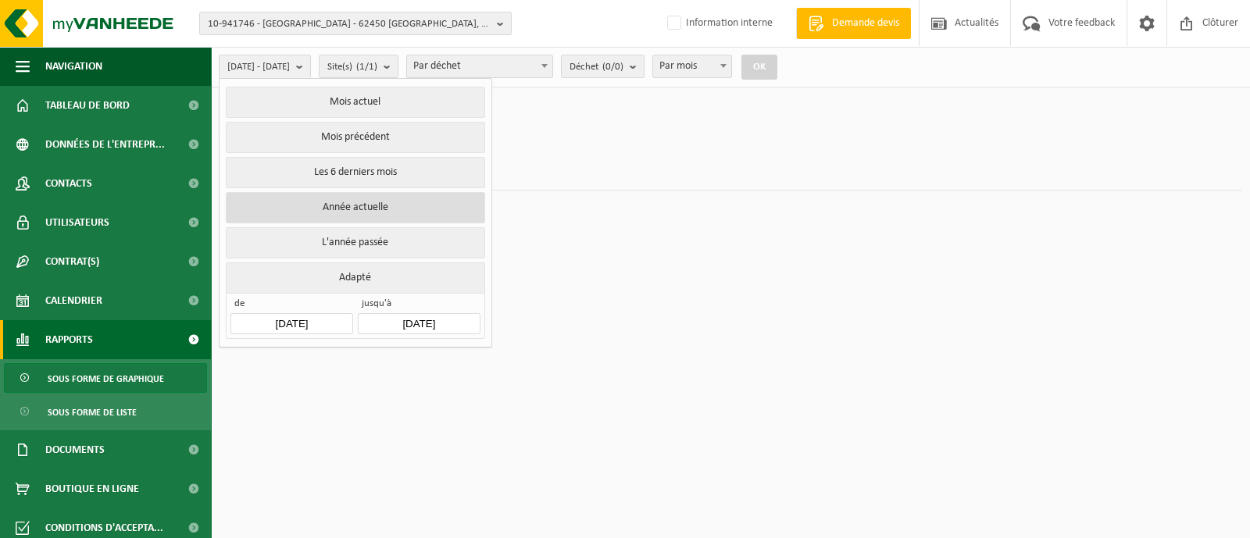
click at [358, 212] on button "Année actuelle" at bounding box center [355, 207] width 259 height 31
type input "2025-01-01"
type input "2025-09-12"
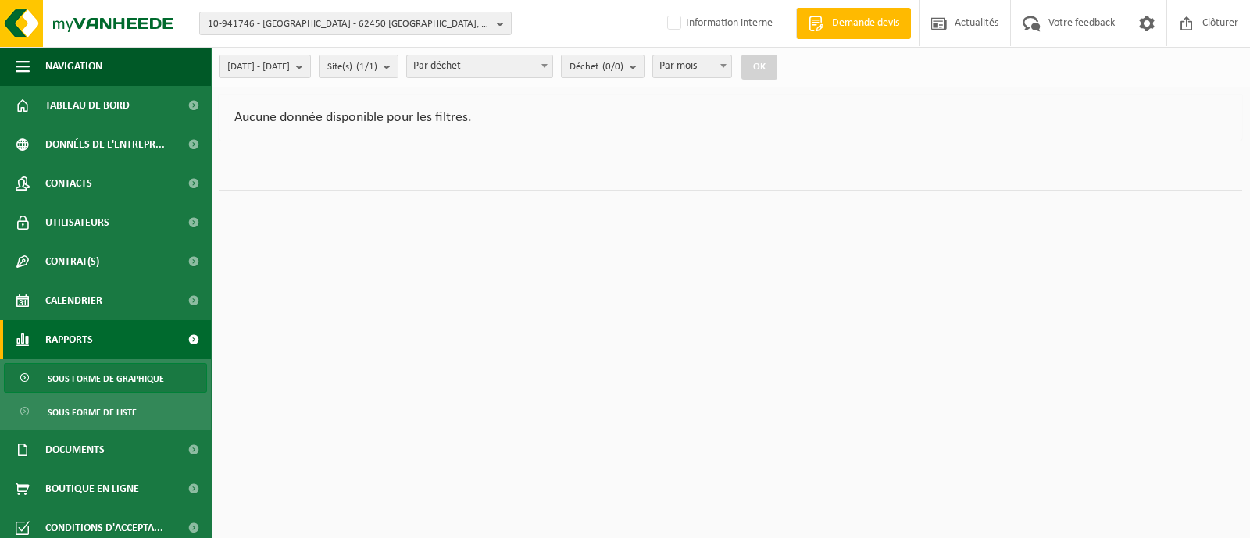
click at [270, 173] on ul "Poids (t) Volume (m³)" at bounding box center [730, 166] width 1023 height 50
click at [266, 69] on span "2025-01-01 - 2025-09-12" at bounding box center [258, 66] width 62 height 23
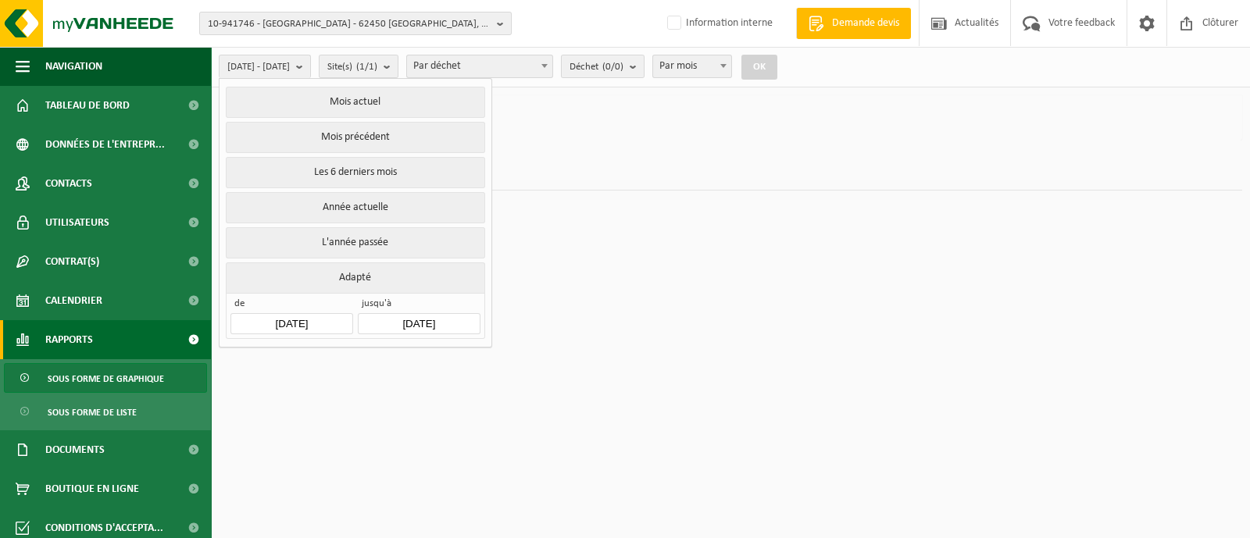
click at [273, 319] on input "2025-01-01" at bounding box center [291, 323] width 122 height 21
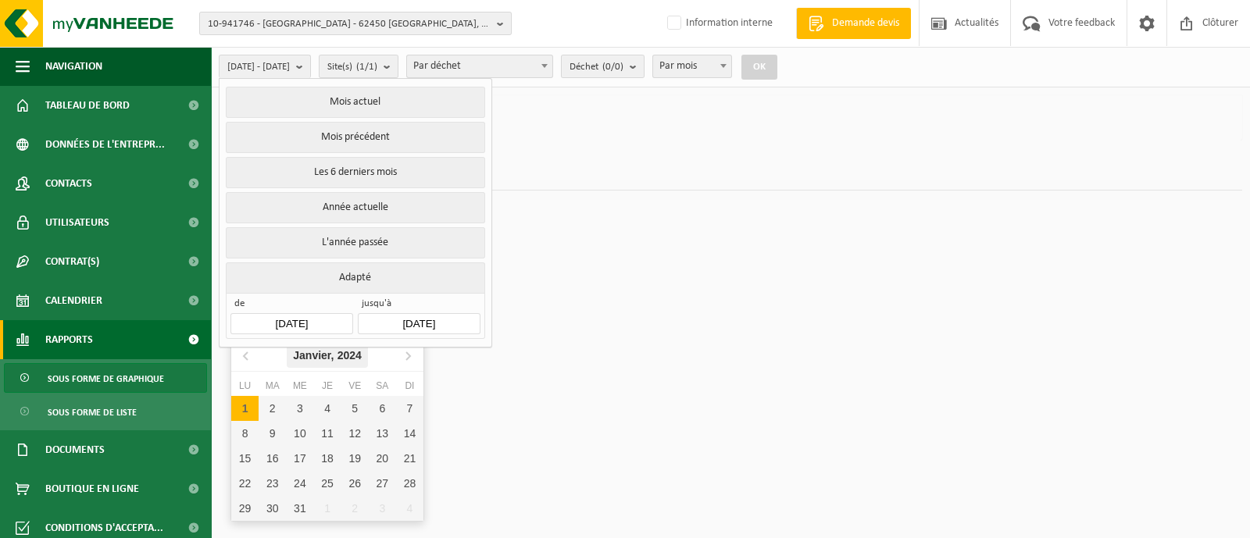
click at [341, 348] on div "Janvier, 2024" at bounding box center [327, 355] width 81 height 25
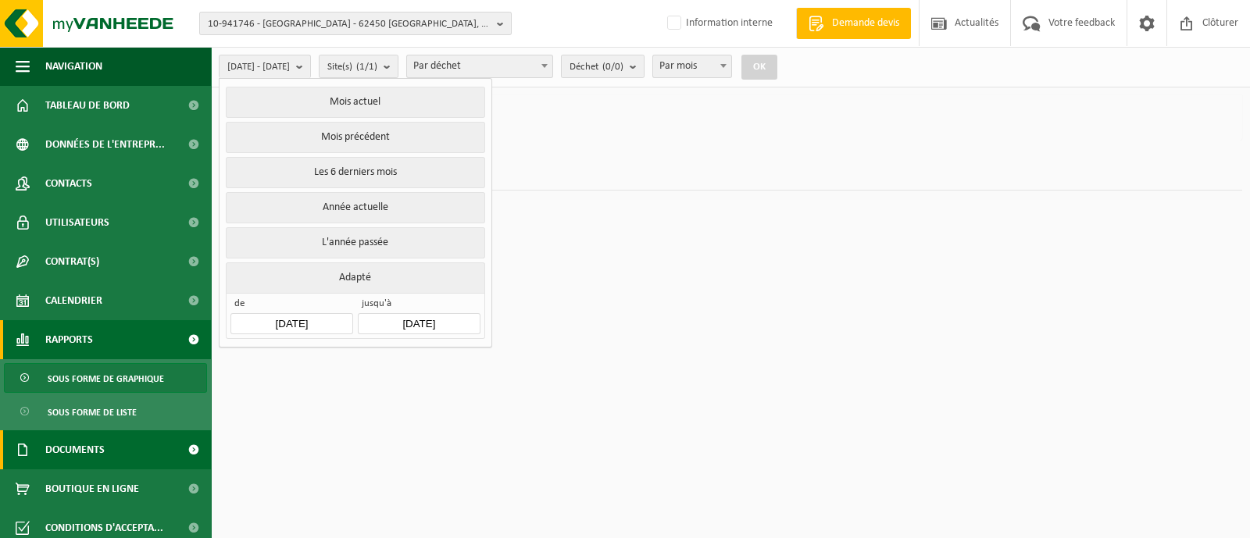
click at [128, 443] on link "Documents" at bounding box center [105, 449] width 211 height 39
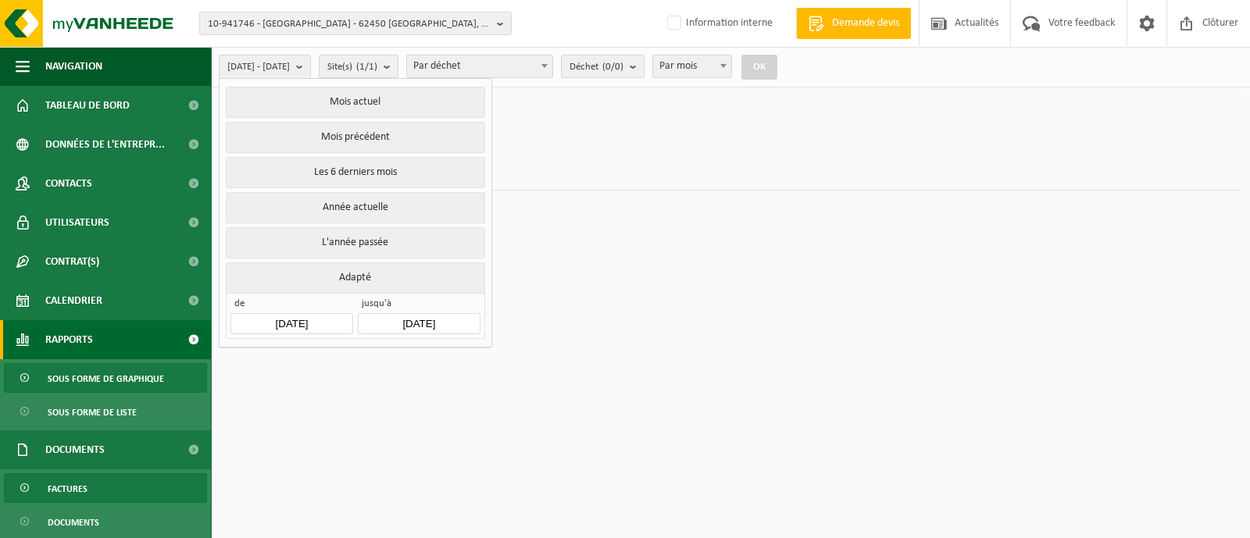
click at [84, 489] on span "Factures" at bounding box center [68, 489] width 40 height 30
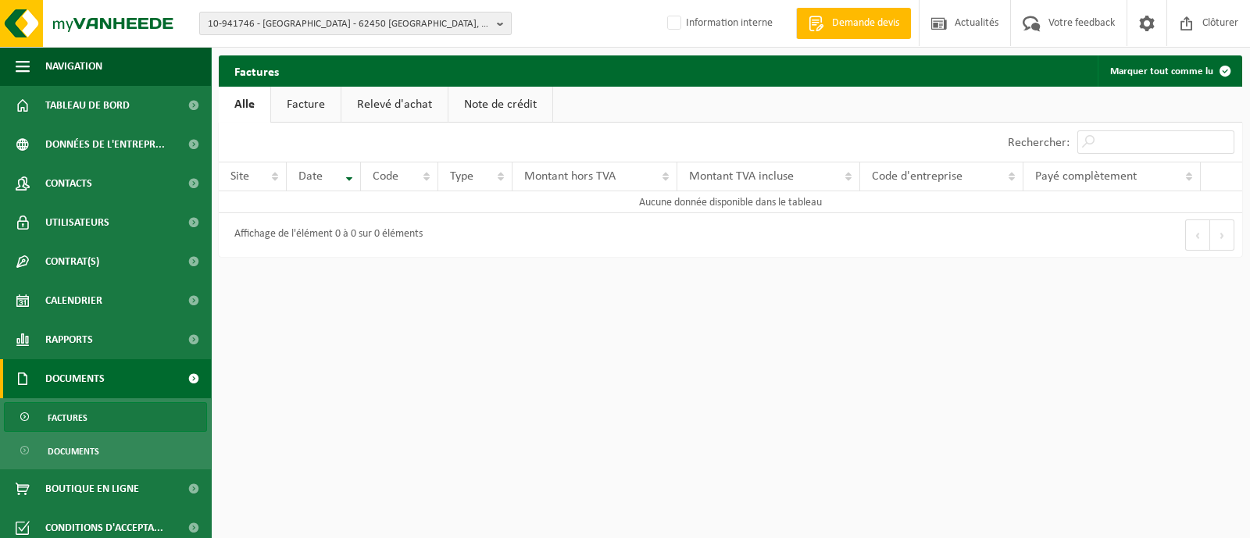
click at [307, 98] on link "Facture" at bounding box center [306, 105] width 70 height 36
click at [388, 102] on link "Relevé d'achat" at bounding box center [395, 105] width 106 height 36
click at [514, 100] on link "Note de crédit" at bounding box center [503, 105] width 104 height 36
click at [257, 111] on link "Alle" at bounding box center [244, 105] width 51 height 36
